Goal: Task Accomplishment & Management: Complete application form

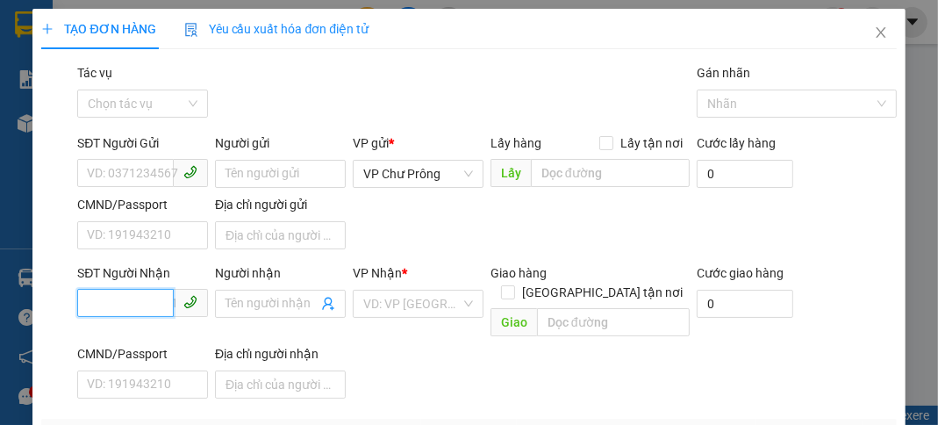
click at [147, 301] on input "SĐT Người Nhận" at bounding box center [125, 303] width 96 height 28
type input "0352780397"
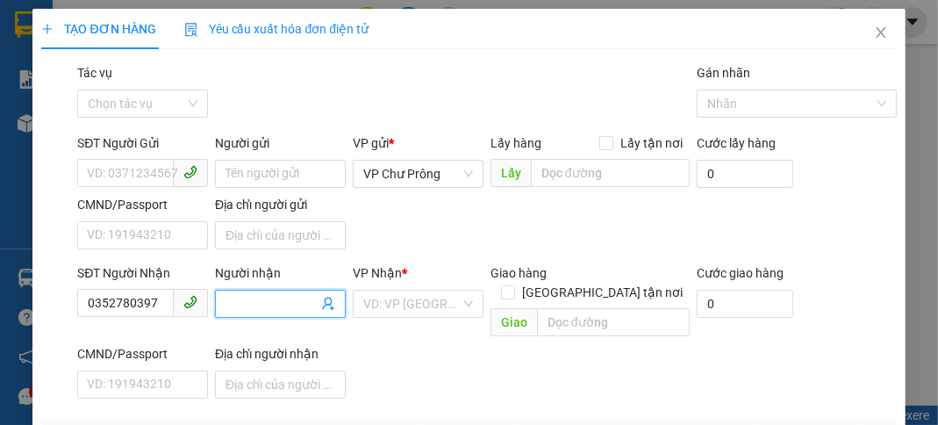
click at [269, 301] on input "Người nhận" at bounding box center [271, 303] width 92 height 19
type input "PHÚC"
click at [416, 298] on input "search" at bounding box center [411, 303] width 97 height 26
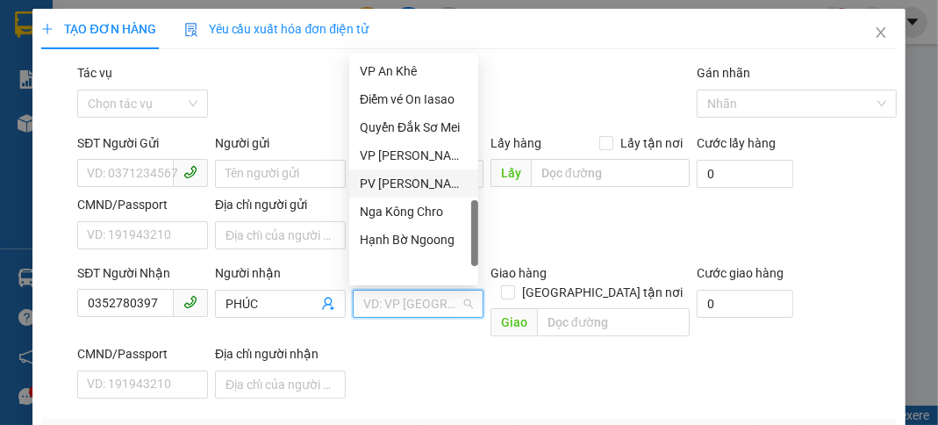
scroll to position [582, 0]
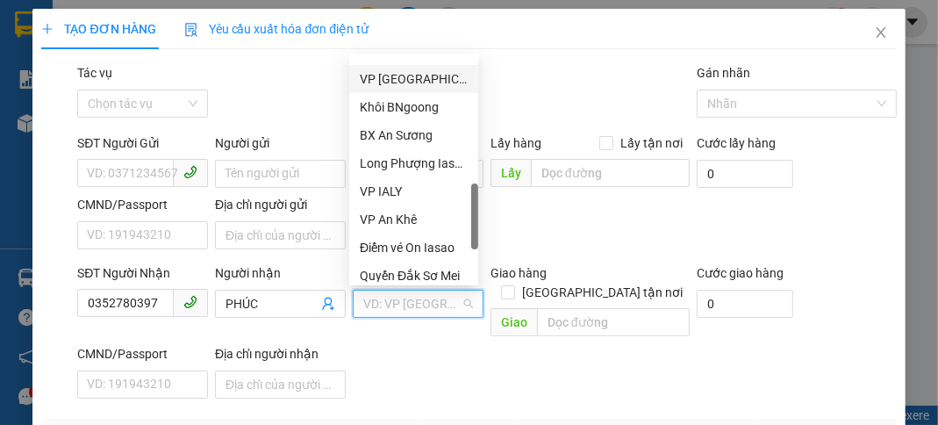
click at [419, 75] on div "VP [GEOGRAPHIC_DATA]" at bounding box center [414, 78] width 108 height 19
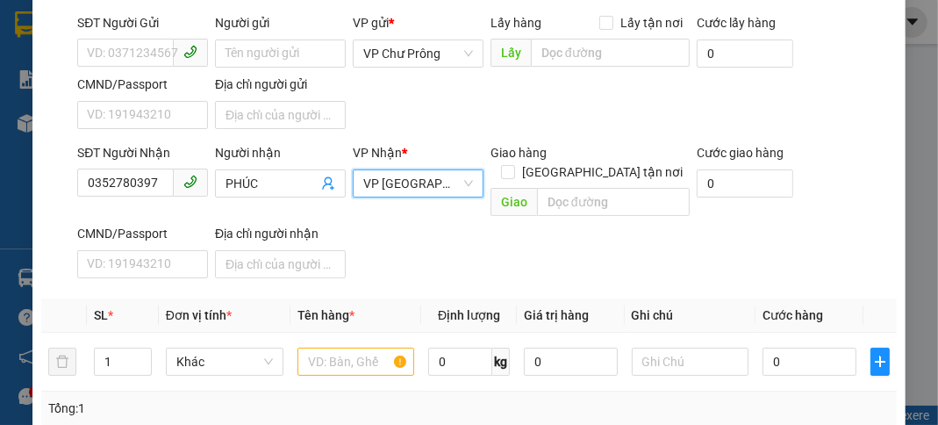
scroll to position [210, 0]
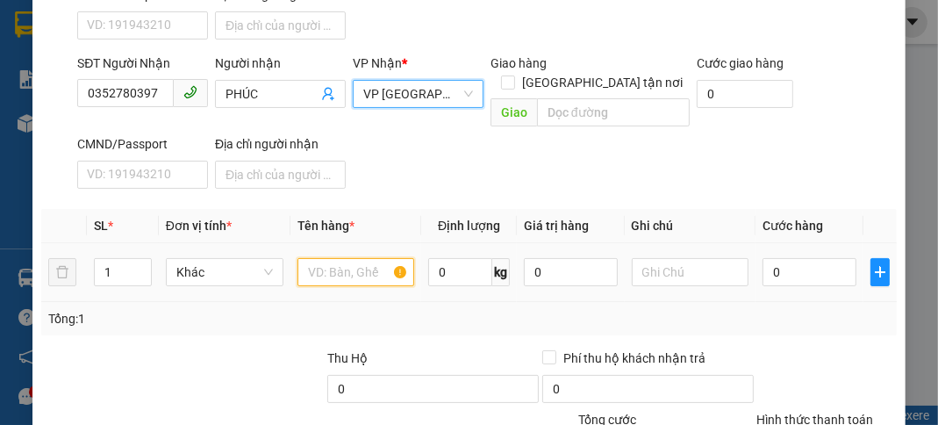
click at [344, 258] on input "text" at bounding box center [356, 272] width 118 height 28
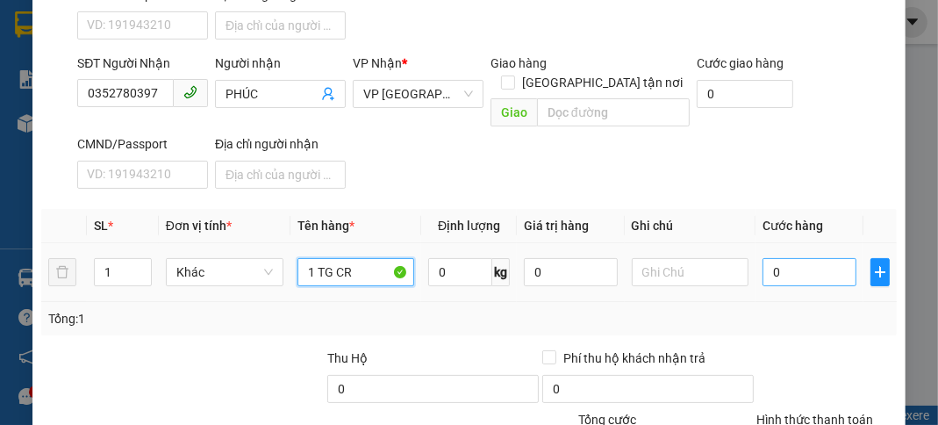
type input "1 TG CR"
click at [833, 258] on input "0" at bounding box center [808, 272] width 93 height 28
type input "4"
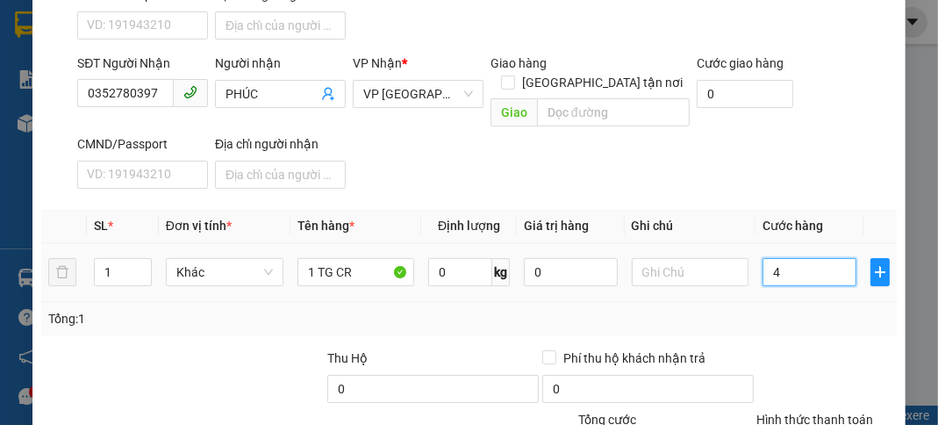
type input "40"
type input "400"
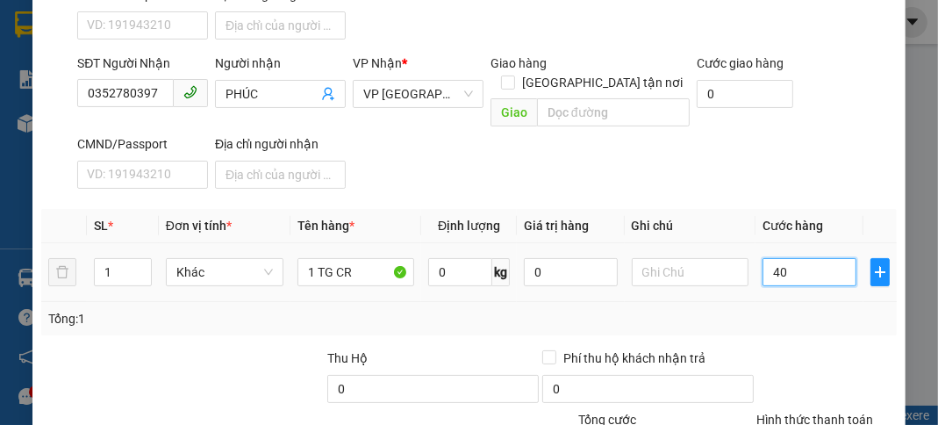
type input "400"
type input "4.000"
type input "40.000"
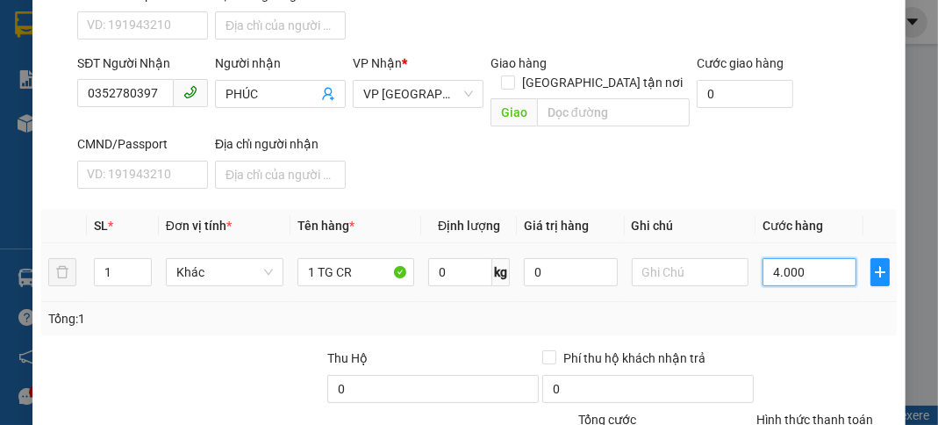
type input "40.000"
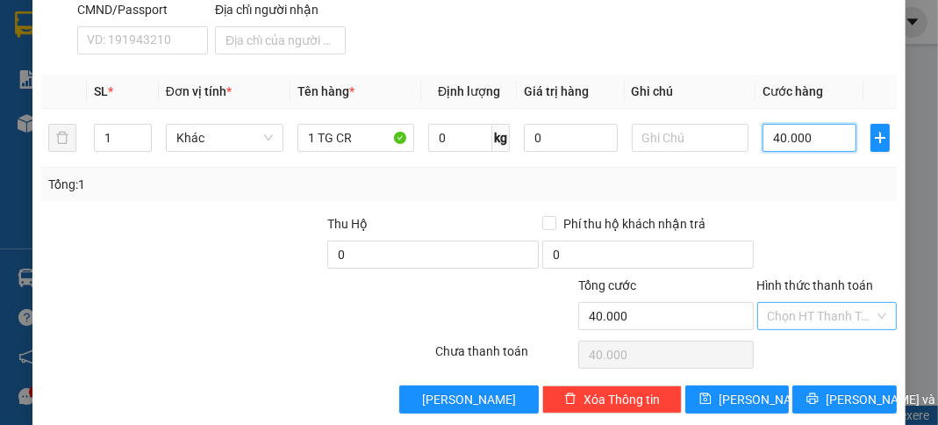
type input "40.000"
click at [826, 303] on input "Hình thức thanh toán" at bounding box center [821, 316] width 106 height 26
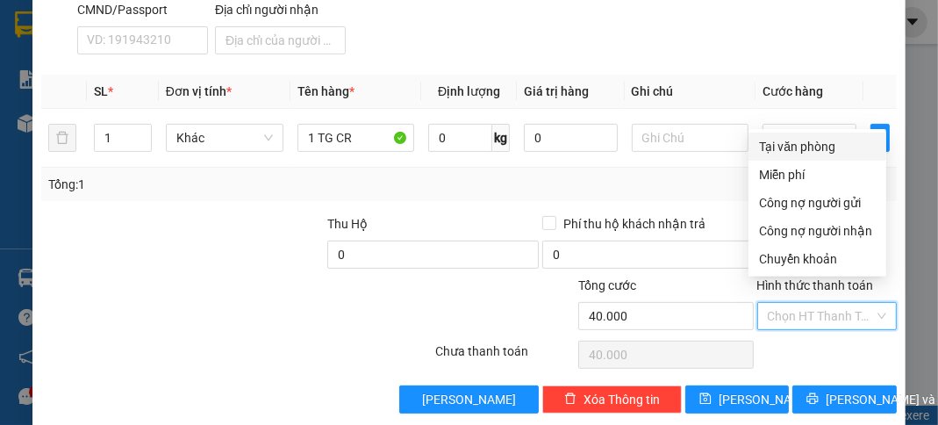
click at [825, 142] on div "Tại văn phòng" at bounding box center [817, 146] width 117 height 19
type input "0"
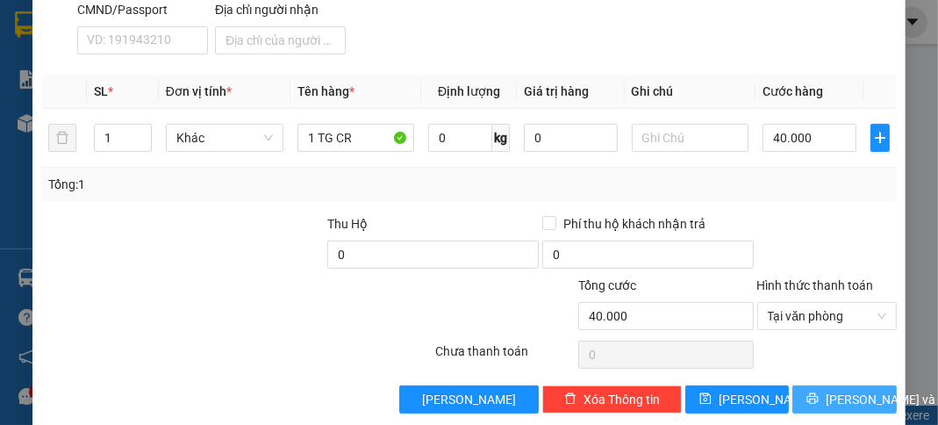
click at [843, 390] on span "[PERSON_NAME] và In" at bounding box center [887, 399] width 123 height 19
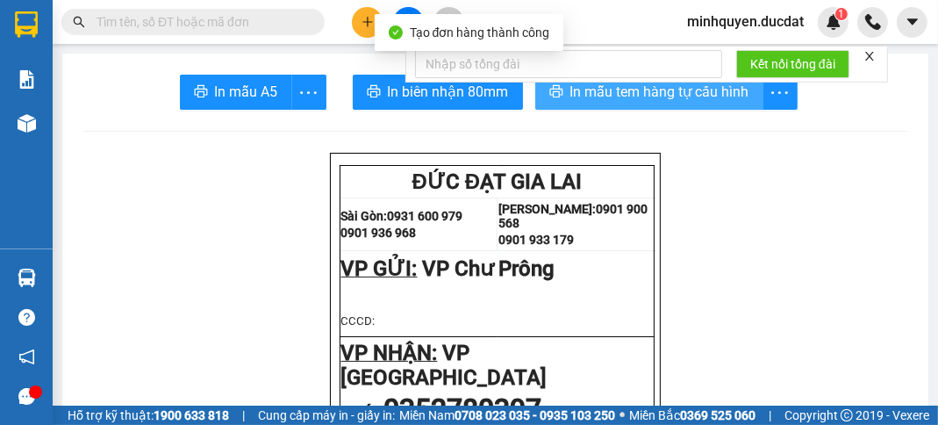
click at [655, 100] on span "In mẫu tem hàng tự cấu hình" at bounding box center [659, 92] width 179 height 22
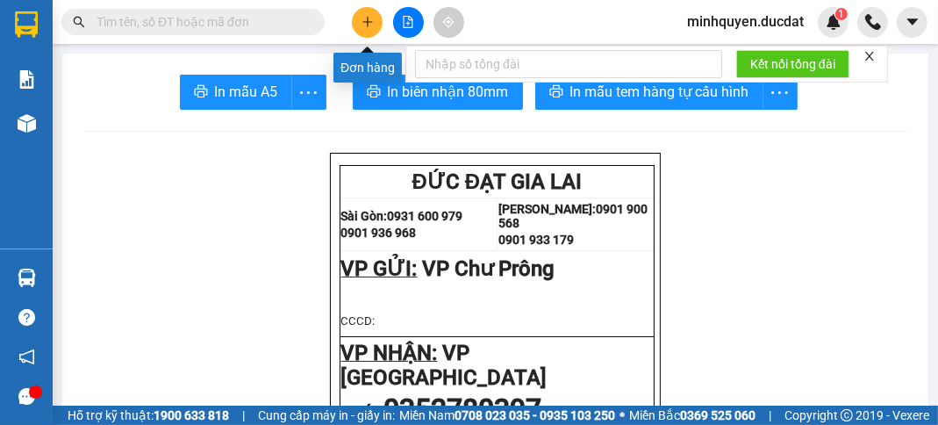
click at [357, 23] on button at bounding box center [367, 22] width 31 height 31
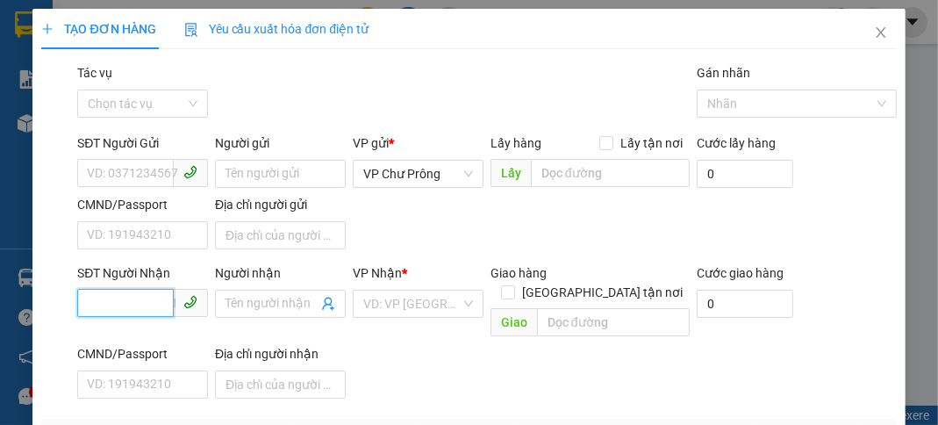
click at [123, 303] on input "SĐT Người Nhận" at bounding box center [125, 303] width 96 height 28
click at [137, 347] on div "0775157797" at bounding box center [141, 337] width 108 height 19
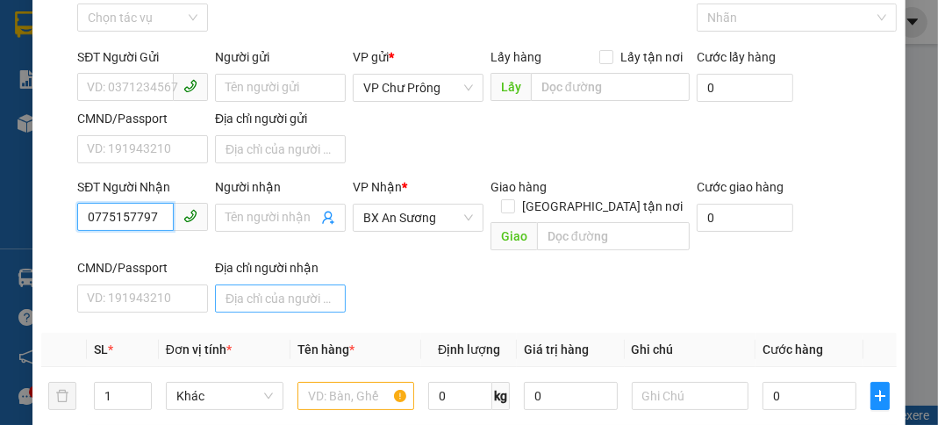
scroll to position [210, 0]
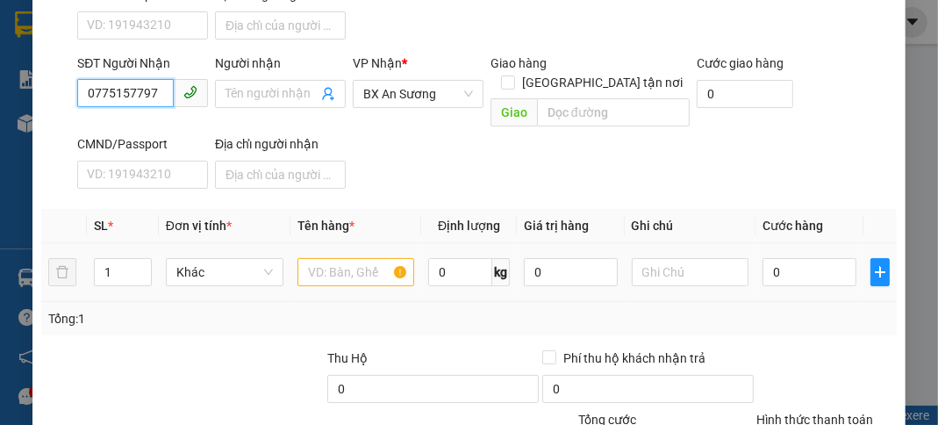
type input "0775157797"
click at [316, 258] on input "text" at bounding box center [356, 272] width 118 height 28
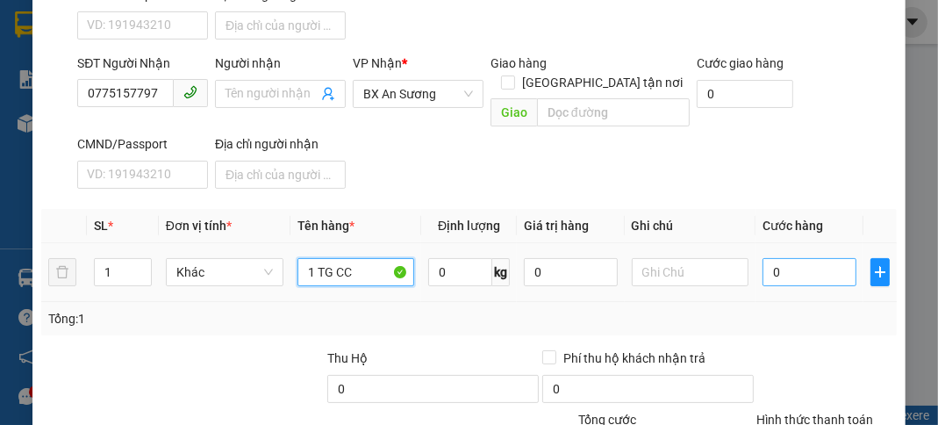
type input "1 TG CC"
click at [827, 262] on input "0" at bounding box center [808, 272] width 93 height 28
type input "7"
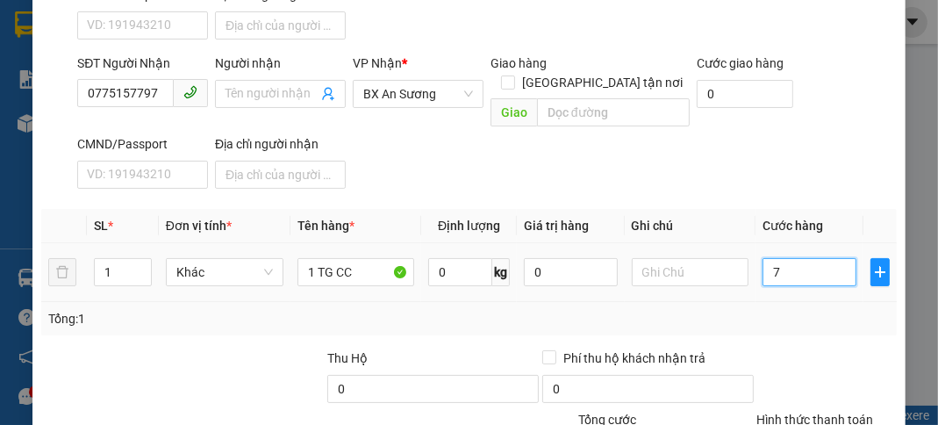
type input "70"
type input "700"
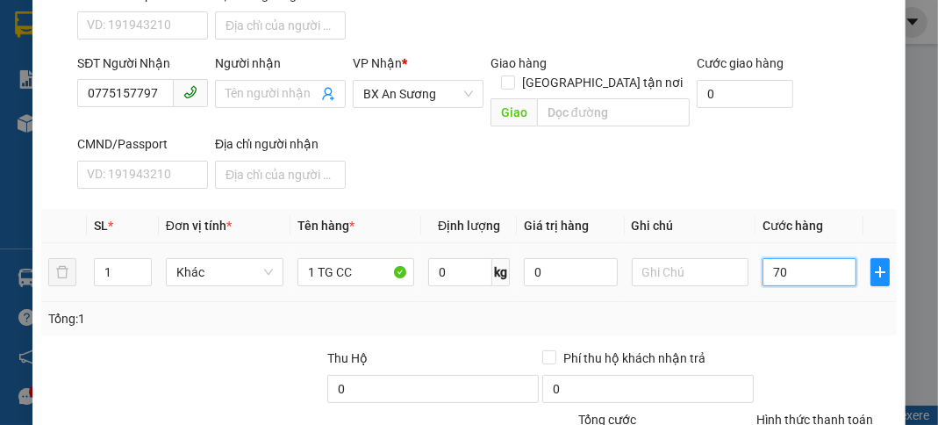
type input "700"
type input "7.000"
type input "70.000"
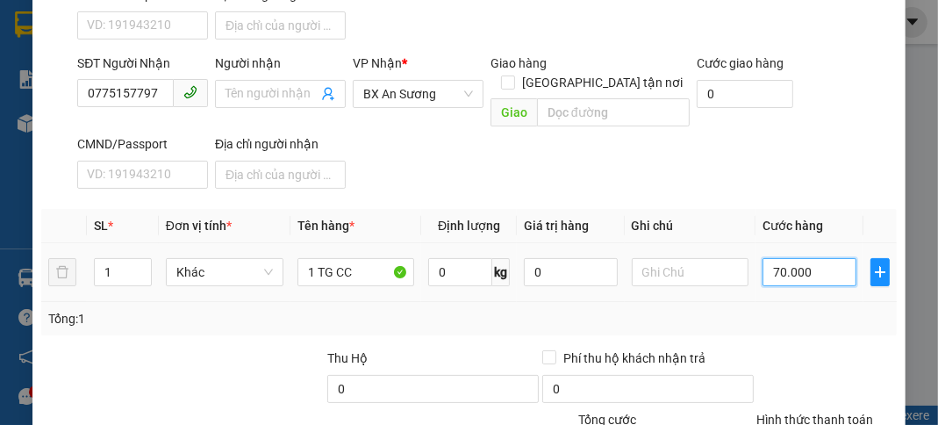
type input "70.000"
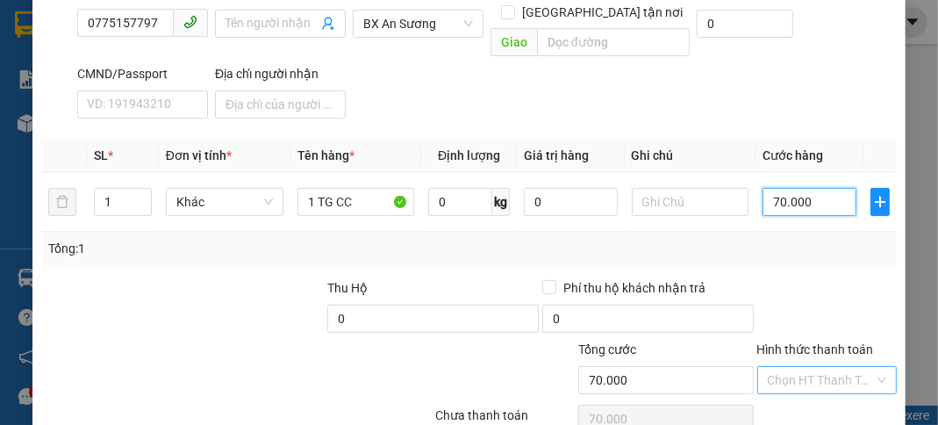
scroll to position [344, 0]
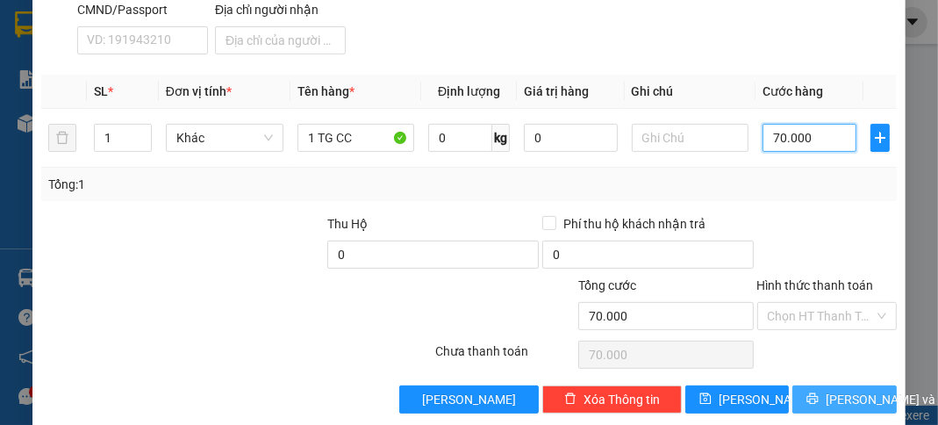
type input "70.000"
click at [837, 390] on span "[PERSON_NAME] và In" at bounding box center [887, 399] width 123 height 19
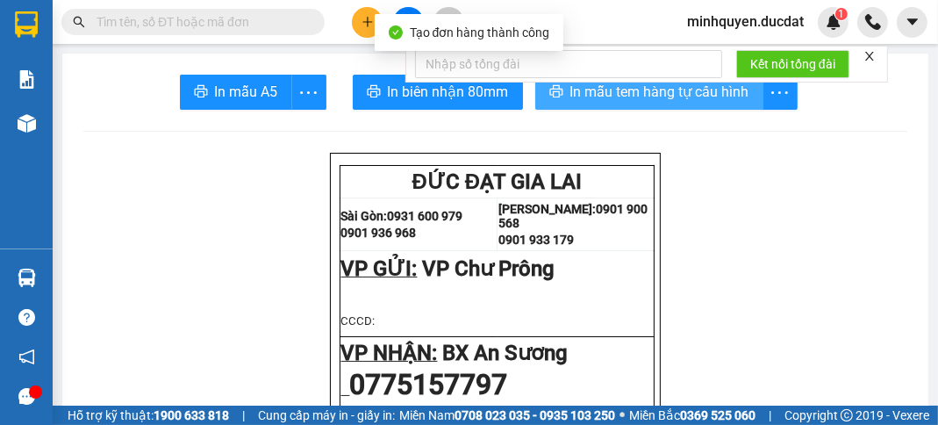
click at [707, 104] on button "In mẫu tem hàng tự cấu hình" at bounding box center [649, 92] width 228 height 35
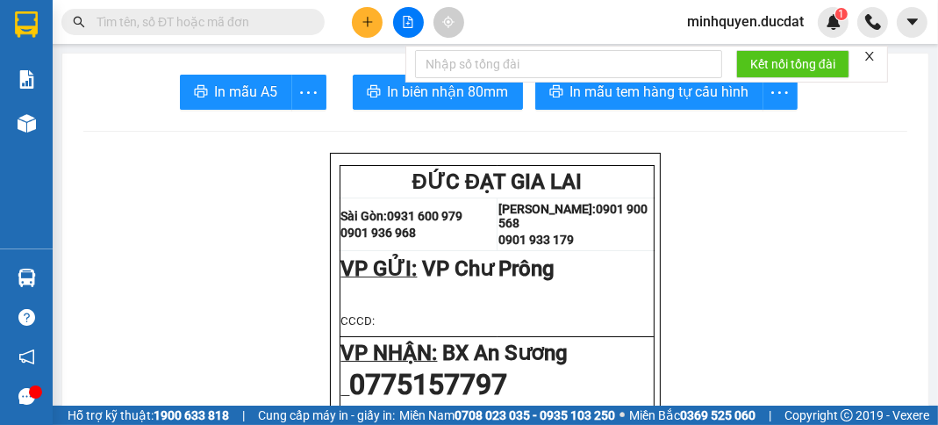
click at [370, 22] on icon "plus" at bounding box center [367, 21] width 10 height 1
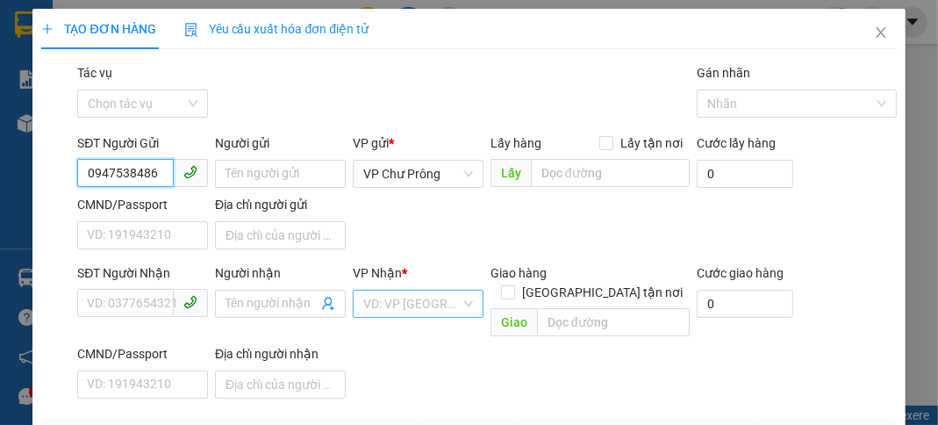
type input "0947538486"
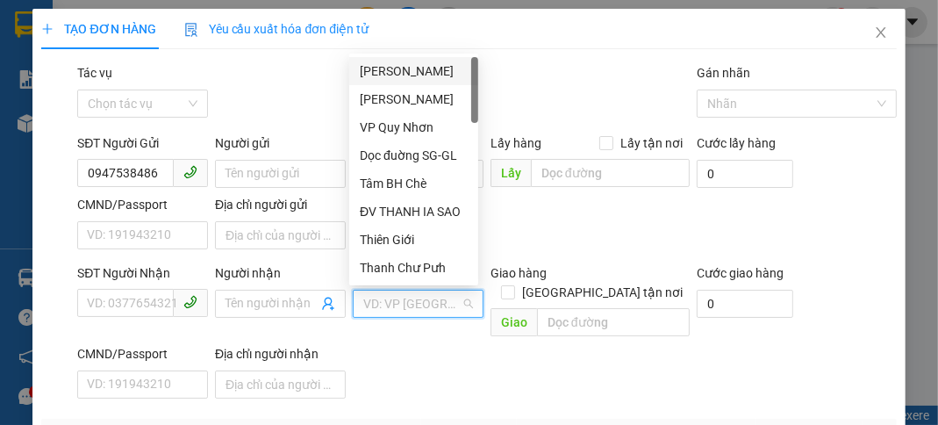
click at [402, 302] on input "search" at bounding box center [411, 303] width 97 height 26
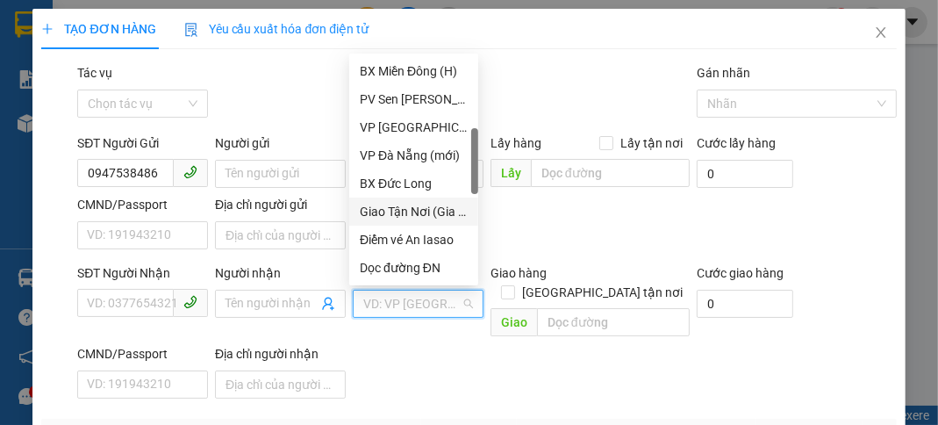
scroll to position [491, 0]
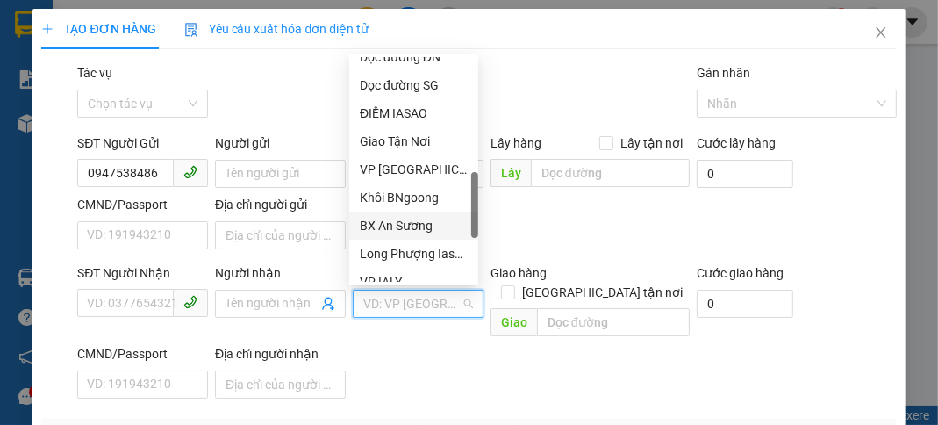
click at [419, 225] on div "BX An Sương" at bounding box center [414, 225] width 108 height 19
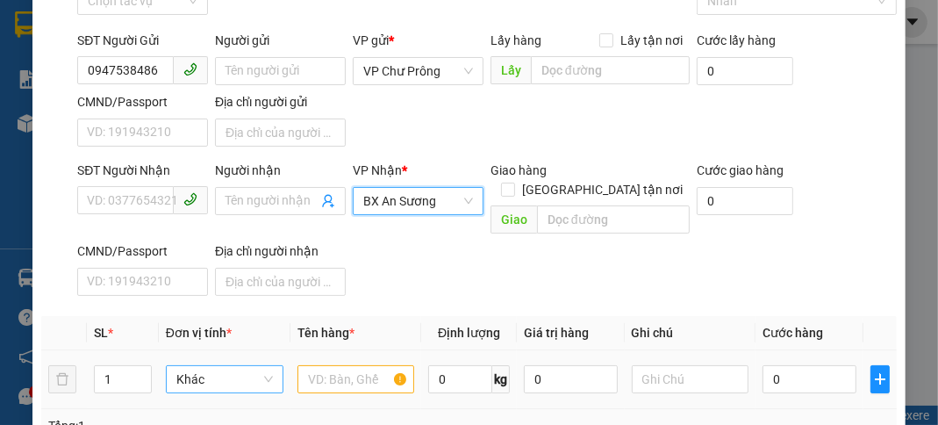
scroll to position [70, 0]
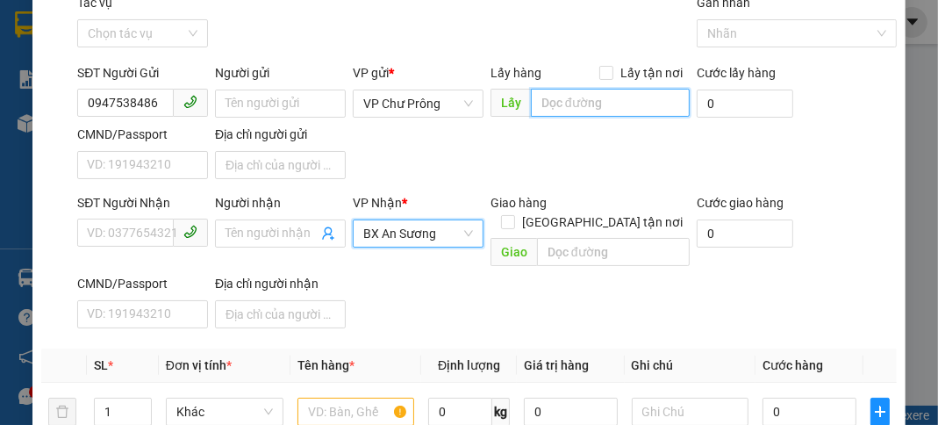
click at [575, 106] on input "text" at bounding box center [610, 103] width 159 height 28
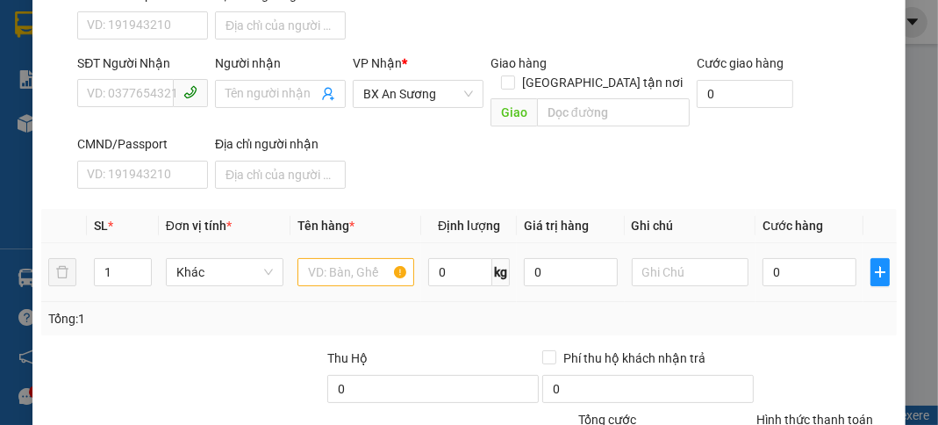
type input "IAPHIN"
click at [341, 258] on input "text" at bounding box center [356, 272] width 118 height 28
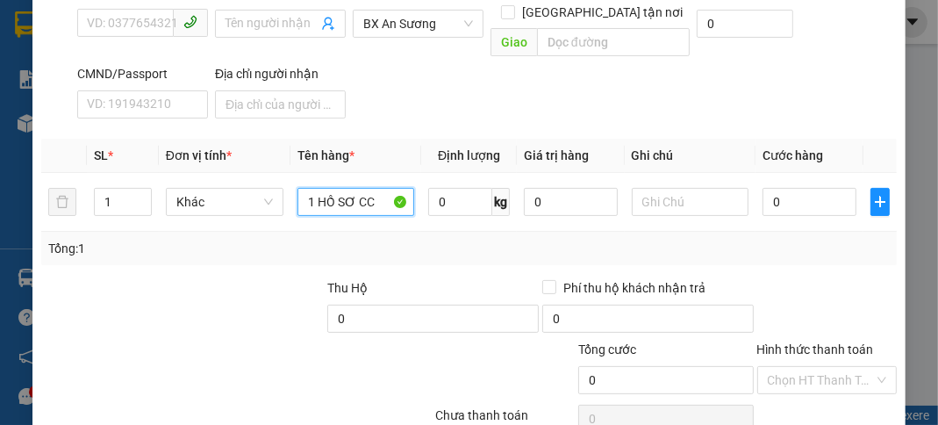
scroll to position [344, 0]
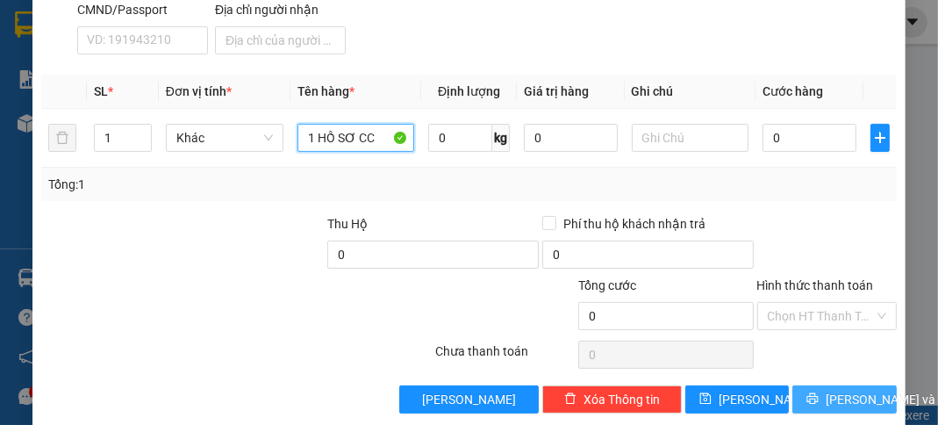
type input "1 HỒ SƠ CC"
click at [828, 390] on span "[PERSON_NAME] và In" at bounding box center [887, 399] width 123 height 19
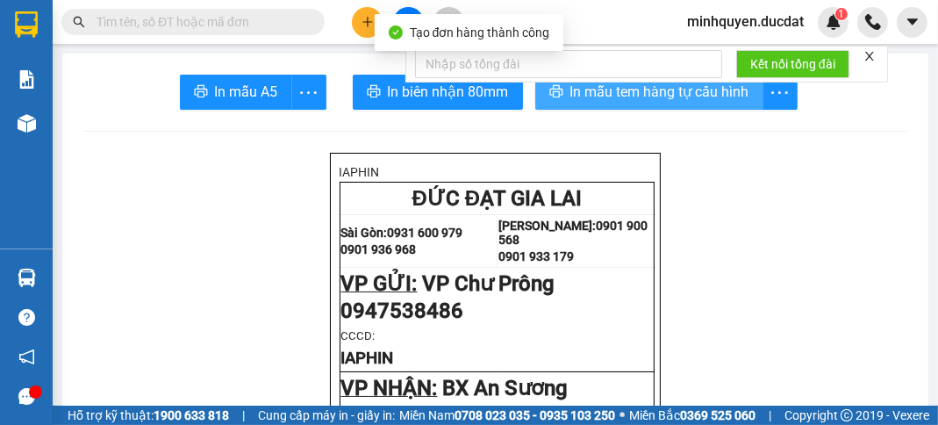
click at [682, 86] on span "In mẫu tem hàng tự cấu hình" at bounding box center [659, 92] width 179 height 22
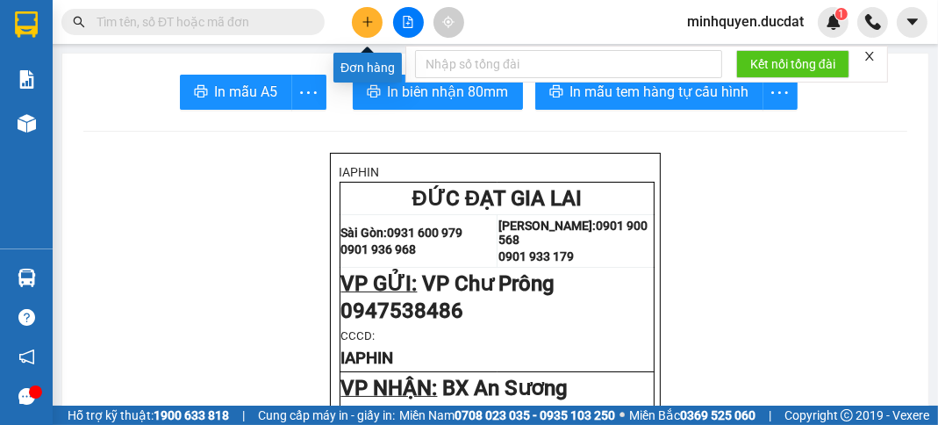
click at [375, 19] on button at bounding box center [367, 22] width 31 height 31
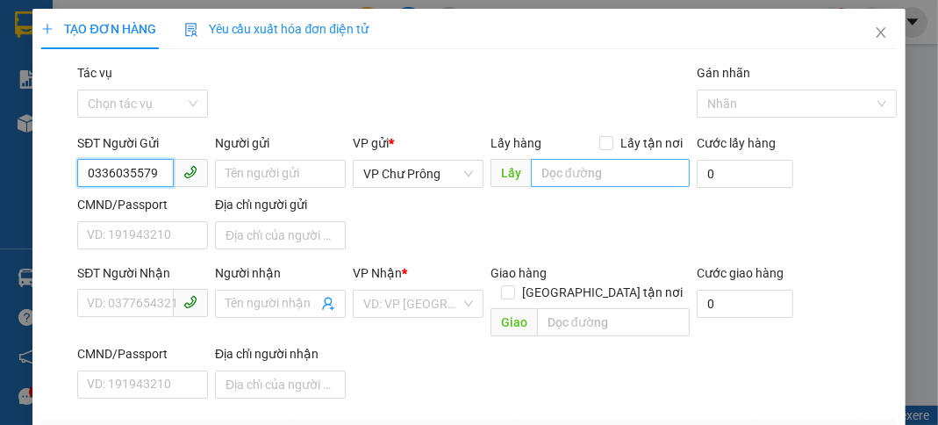
type input "0336035579"
click at [568, 176] on input "text" at bounding box center [610, 173] width 159 height 28
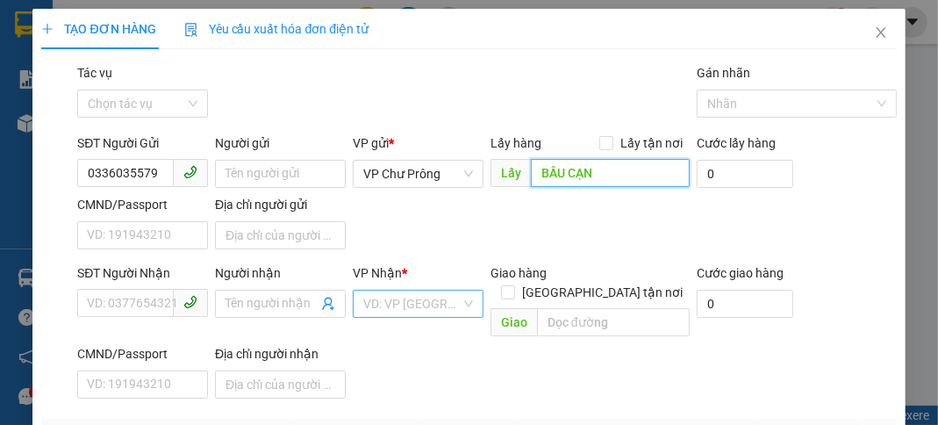
type input "BẦU CẠN"
click at [404, 300] on input "search" at bounding box center [411, 303] width 97 height 26
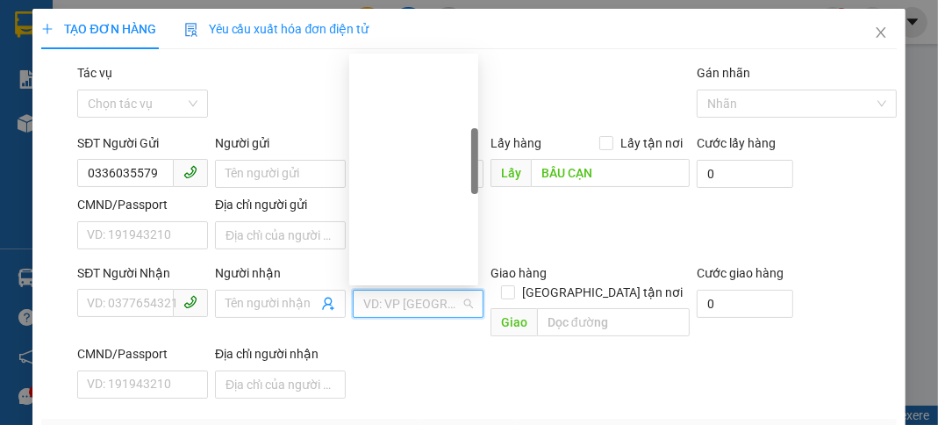
click at [423, 398] on div "VP [GEOGRAPHIC_DATA]" at bounding box center [414, 407] width 108 height 19
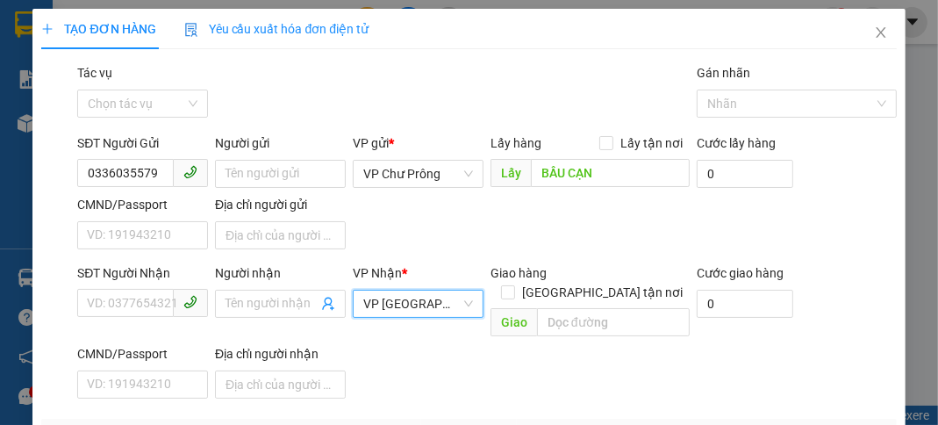
type input "1 [PERSON_NAME]"
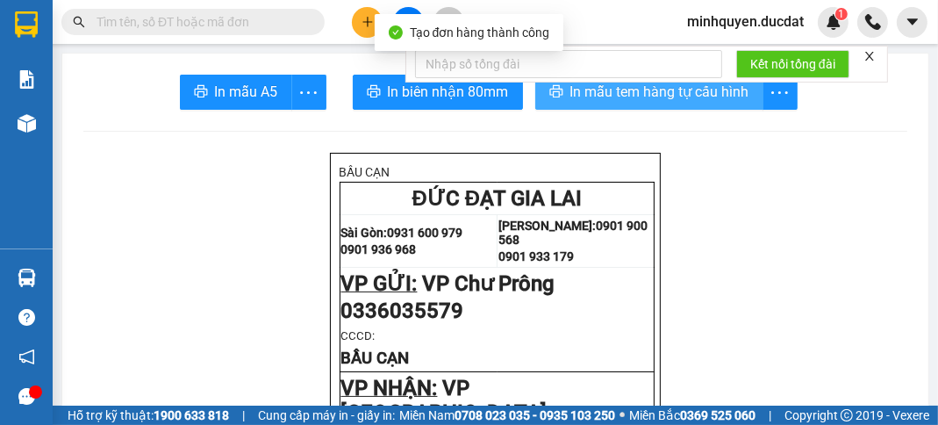
click at [721, 106] on button "In mẫu tem hàng tự cấu hình" at bounding box center [649, 92] width 228 height 35
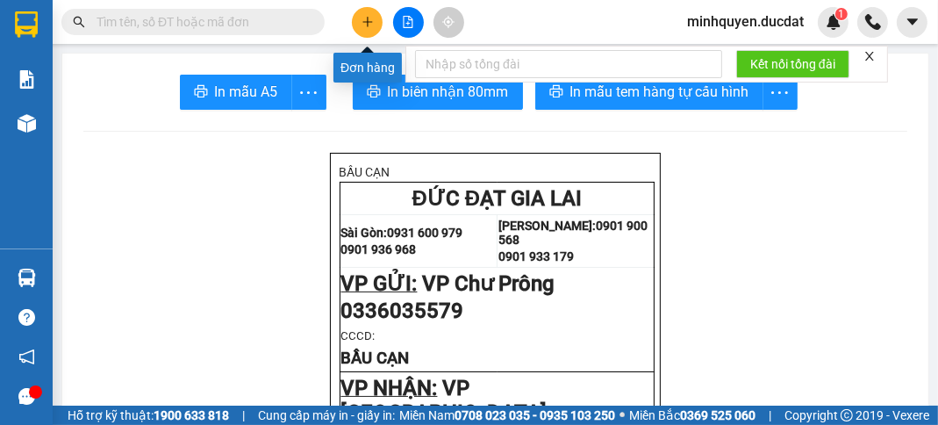
click at [360, 27] on button at bounding box center [367, 22] width 31 height 31
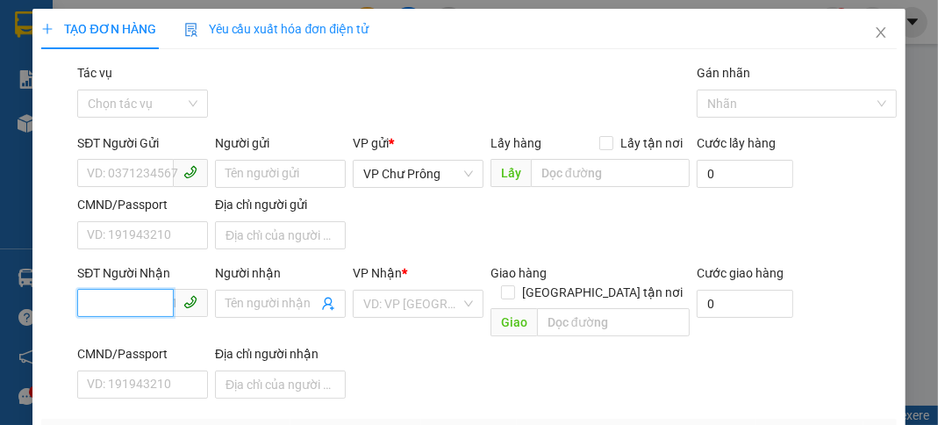
click at [140, 304] on input "SĐT Người Nhận" at bounding box center [125, 303] width 96 height 28
click at [150, 336] on div "0909897686 - HUY" at bounding box center [141, 337] width 108 height 19
type input "0909897686"
type input "HUY"
checkbox input "true"
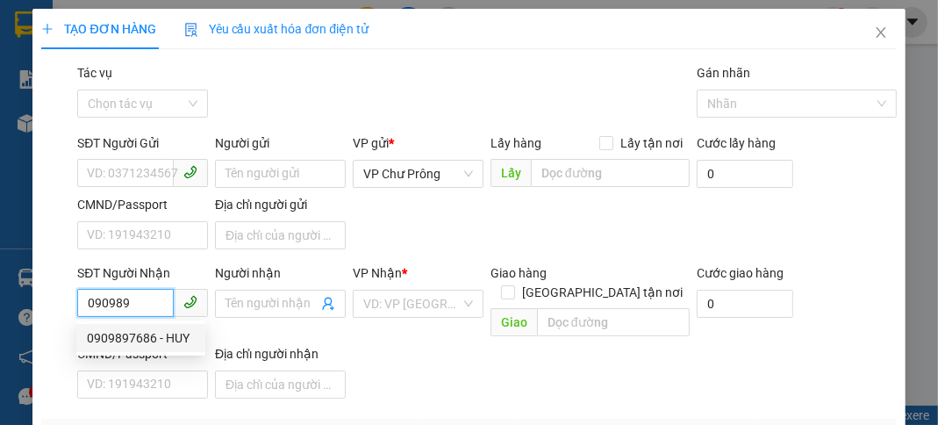
type input "D05.10B.BLOCK SỐ 39B [PERSON_NAME] .Q7"
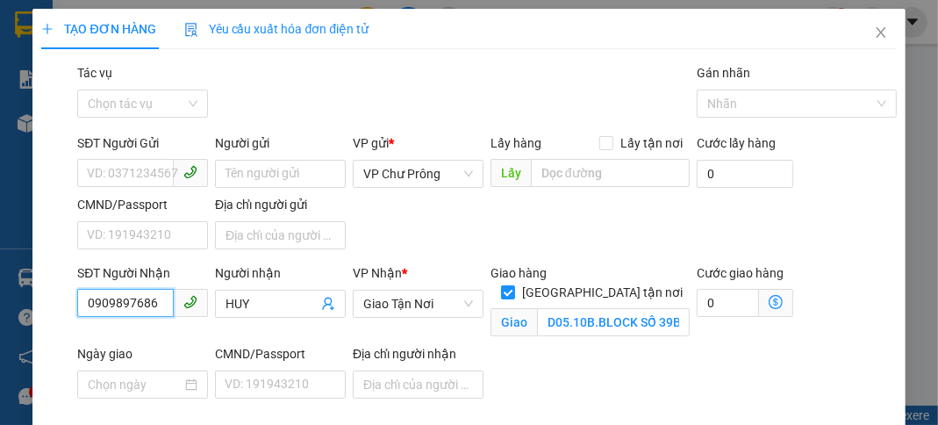
type input "0909897686"
type input "1 XỐP CR"
type input "5"
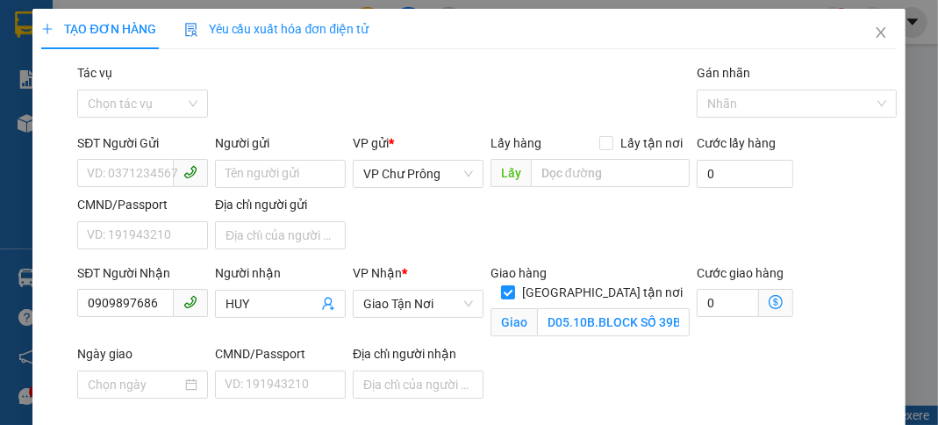
type input "5"
type input "50"
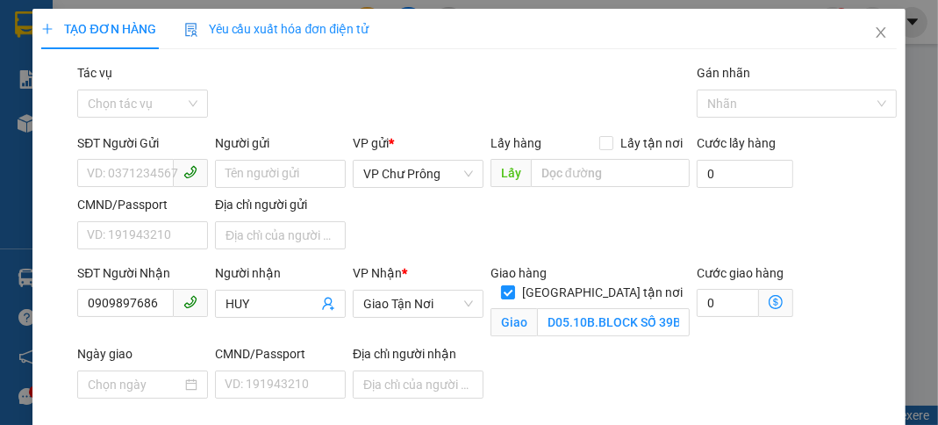
type input "500"
type input "5.000"
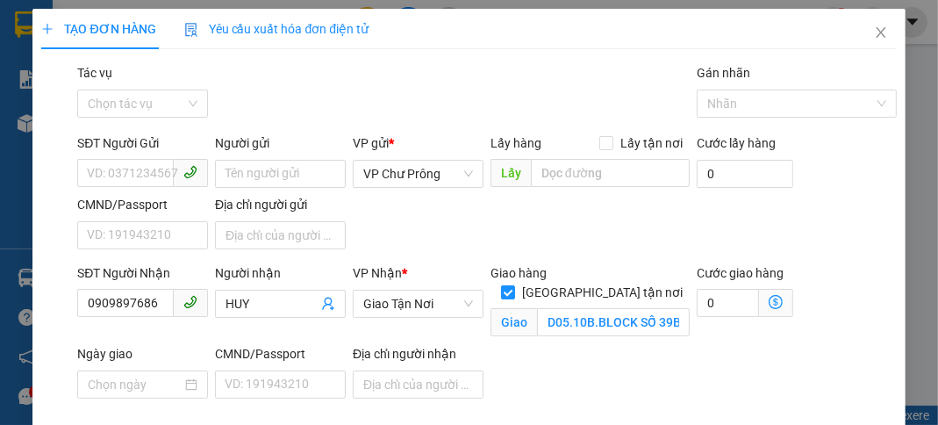
type input "5.000"
type input "50.000"
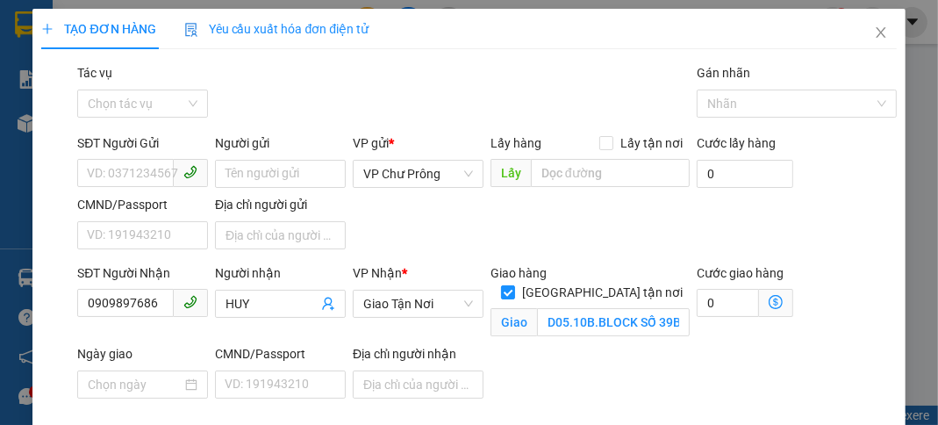
type input "0"
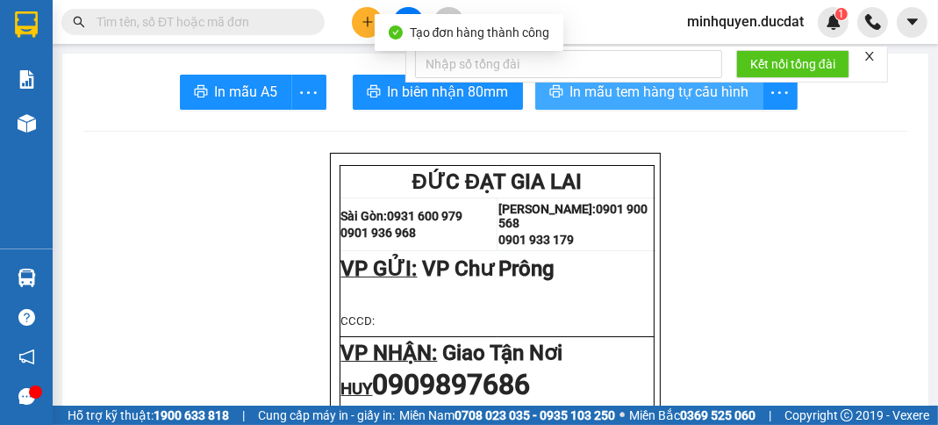
click at [666, 105] on button "In mẫu tem hàng tự cấu hình" at bounding box center [649, 92] width 228 height 35
